Goal: Task Accomplishment & Management: Complete application form

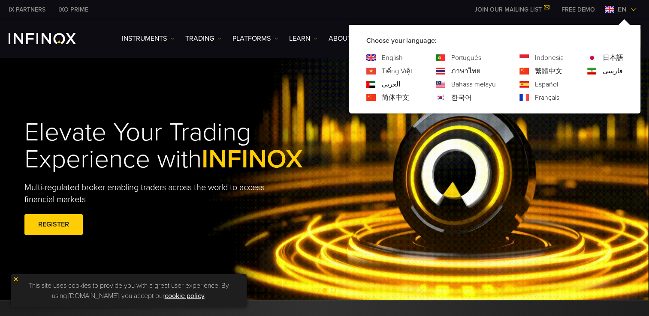
click at [460, 97] on link "한국어" at bounding box center [461, 98] width 21 height 10
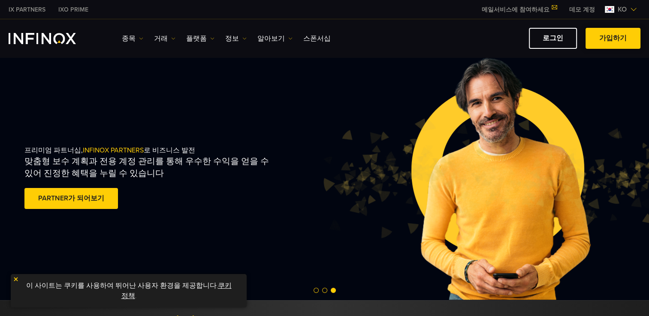
click at [613, 39] on span at bounding box center [613, 39] width 0 height 0
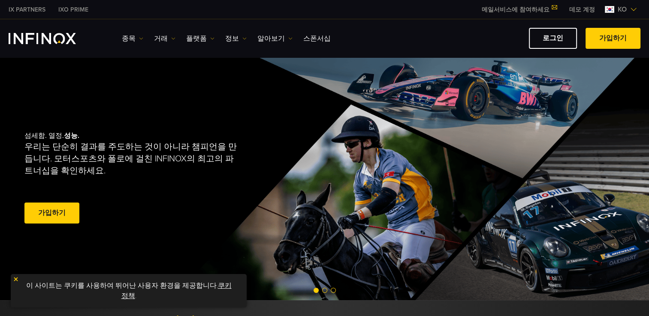
click at [15, 279] on img at bounding box center [16, 280] width 6 height 6
